Goal: Task Accomplishment & Management: Complete application form

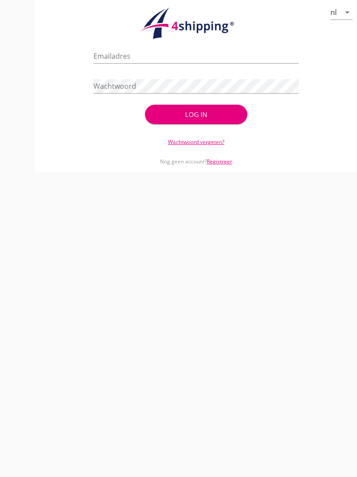
click at [270, 23] on div "nl arrow_drop_down" at bounding box center [196, 24] width 308 height 35
click at [133, 63] on input "Emailadres" at bounding box center [196, 56] width 205 height 14
type input "[EMAIL_ADDRESS][DOMAIN_NAME]"
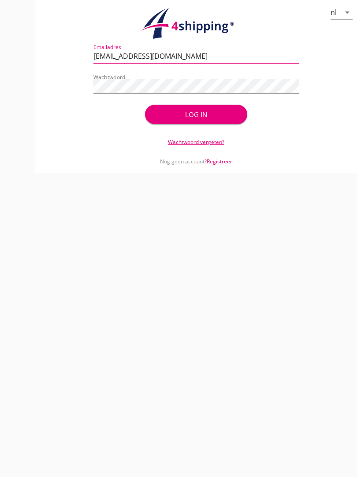
click at [213, 120] on div "Log in" at bounding box center [196, 114] width 75 height 10
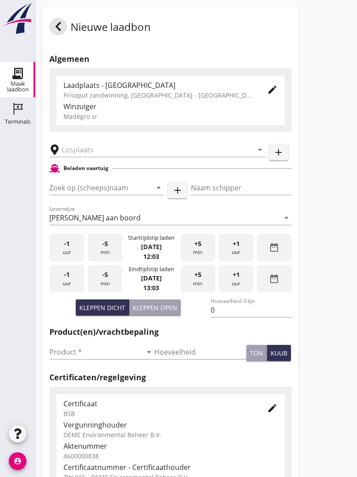
click at [96, 189] on input "Zoek op (scheeps)naam" at bounding box center [94, 187] width 90 height 14
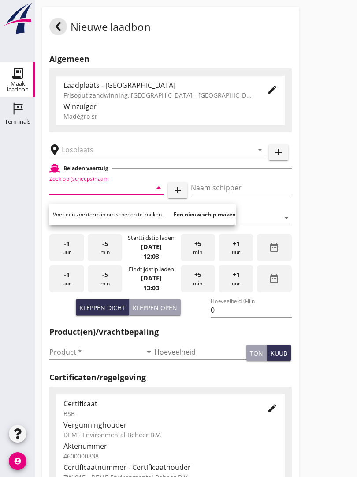
click at [89, 154] on input "text" at bounding box center [151, 150] width 179 height 14
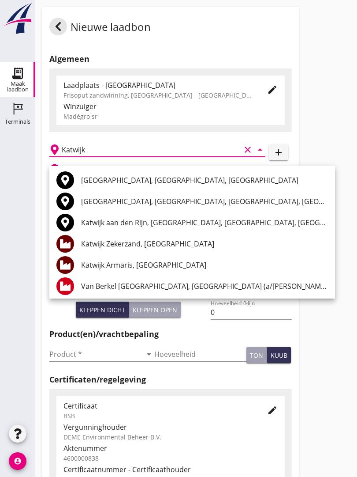
click at [141, 268] on div "Katwijk Armaris, [GEOGRAPHIC_DATA]" at bounding box center [204, 264] width 247 height 11
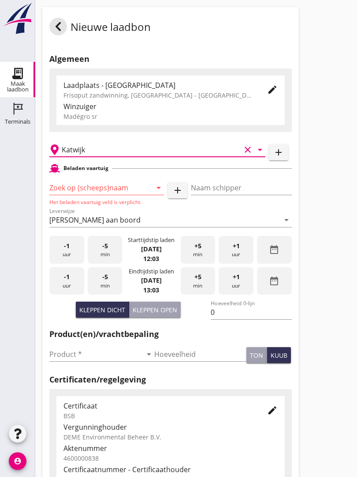
type input "Katwijk Armaris, [GEOGRAPHIC_DATA]"
click at [109, 195] on input "Zoek op (scheeps)naam" at bounding box center [94, 187] width 90 height 14
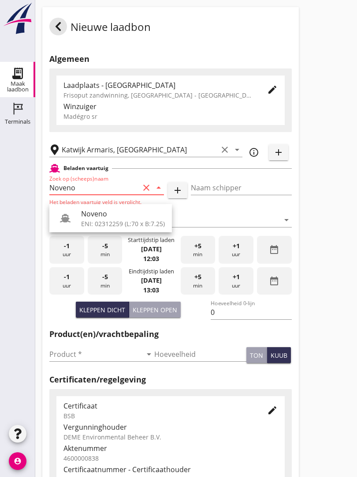
click at [240, 190] on input "Naam schipper" at bounding box center [241, 187] width 101 height 14
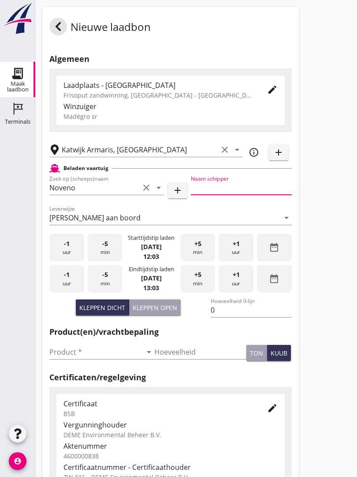
click at [94, 195] on input "Noveno" at bounding box center [94, 187] width 90 height 14
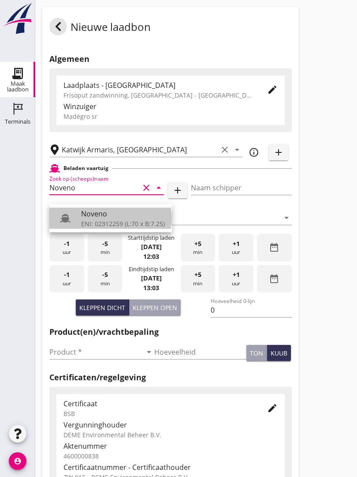
click at [103, 225] on div "ENI: 02312259 (L:70 x B:7.25)" at bounding box center [123, 223] width 84 height 9
type input "Noveno"
type input "Bas Kuup"
type input "545"
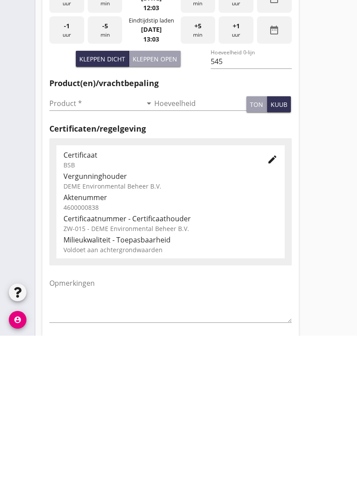
scroll to position [108, 0]
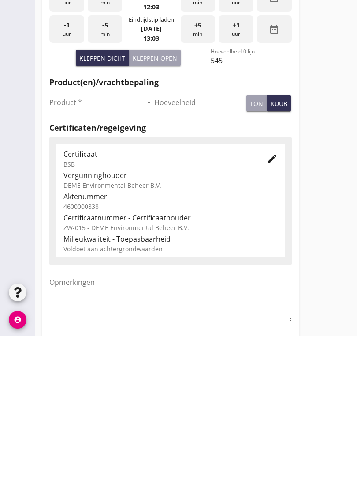
click at [69, 237] on input "Product *" at bounding box center [95, 244] width 93 height 14
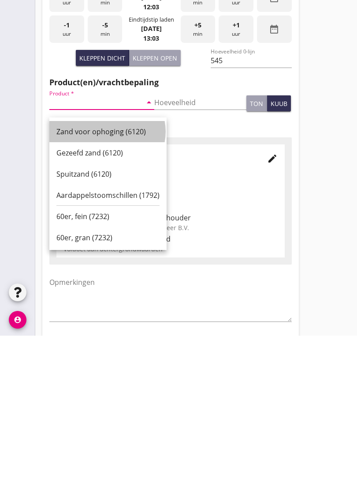
click at [108, 267] on div "Zand voor ophoging (6120)" at bounding box center [107, 272] width 103 height 11
type input "Zand voor ophoging (6120)"
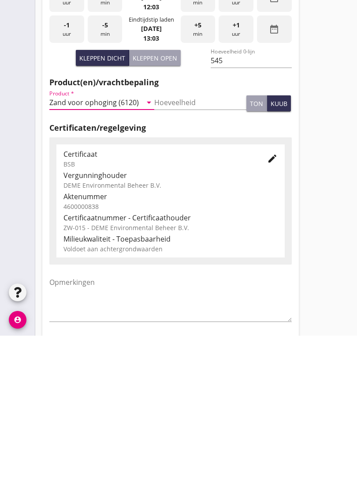
scroll to position [154, 0]
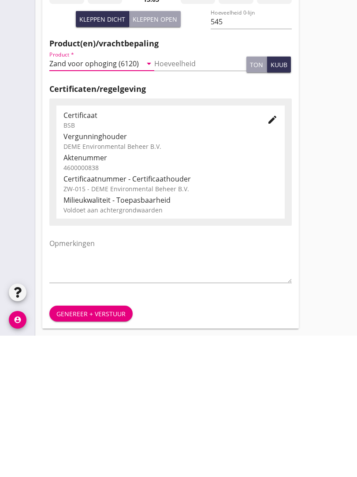
click at [97, 440] on div "Genereer + verstuur" at bounding box center [170, 455] width 257 height 30
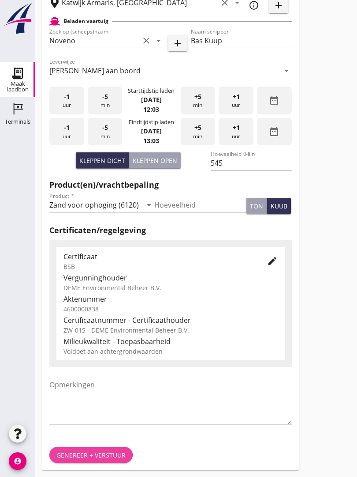
click at [98, 453] on div "Genereer + verstuur" at bounding box center [90, 454] width 69 height 9
